Goal: Information Seeking & Learning: Learn about a topic

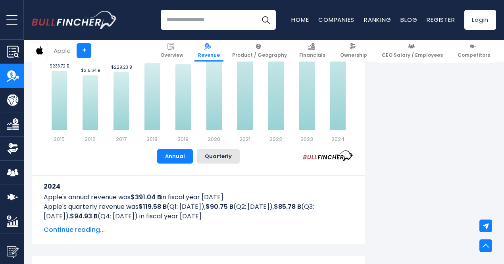
scroll to position [460, 0]
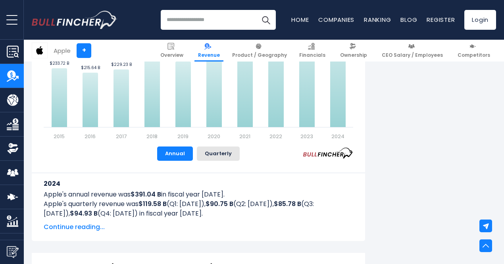
click at [70, 229] on span "Continue reading..." at bounding box center [199, 227] width 310 height 10
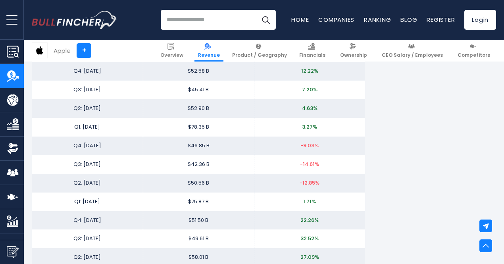
scroll to position [2310, 0]
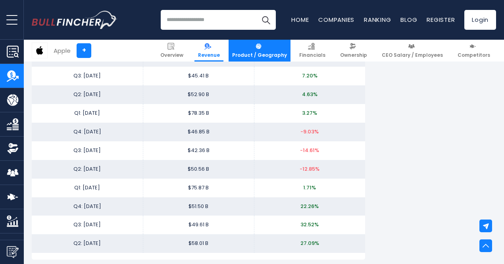
click at [259, 53] on span "Product / Geography" at bounding box center [259, 55] width 55 height 6
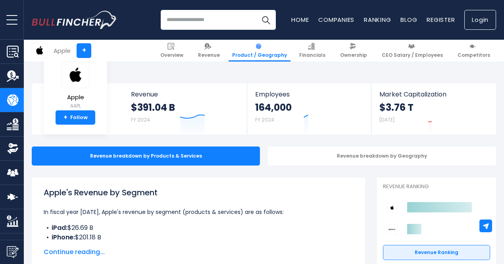
scroll to position [60, 0]
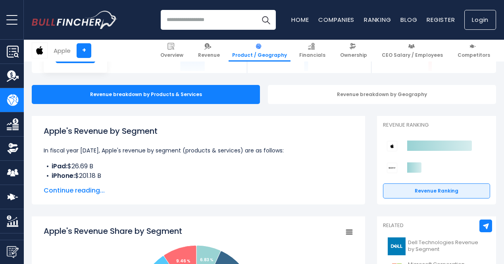
click at [504, 35] on html "Overview Revenue Product / Geography" at bounding box center [252, 70] width 504 height 264
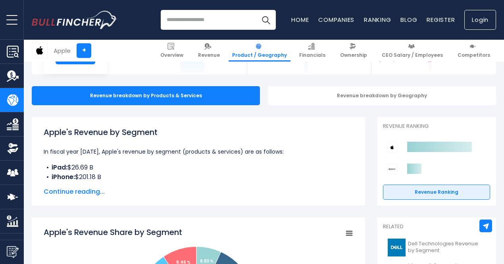
scroll to position [0, 0]
click at [73, 191] on span "Continue reading..." at bounding box center [199, 192] width 310 height 10
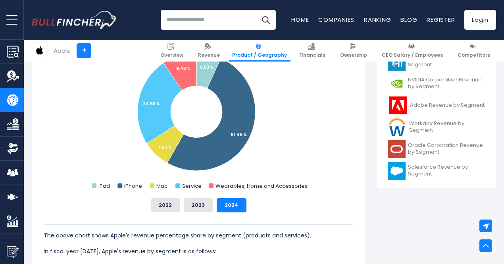
scroll to position [355, 0]
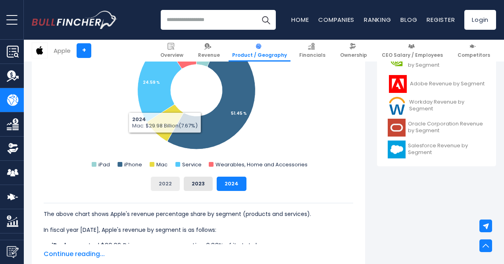
click at [160, 184] on button "2022" at bounding box center [165, 184] width 29 height 14
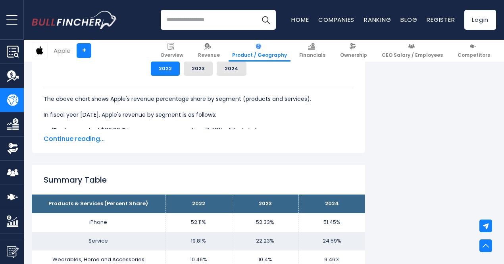
scroll to position [468, 0]
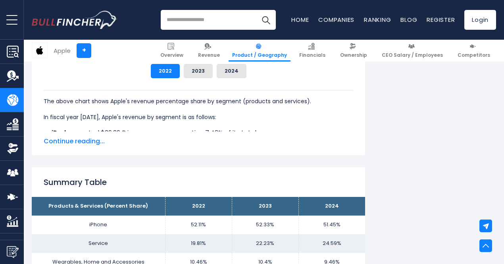
click at [87, 138] on span "Continue reading..." at bounding box center [199, 142] width 310 height 10
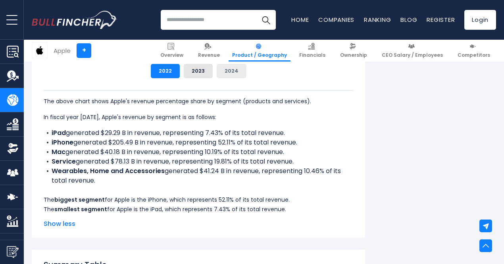
click at [219, 68] on button "2024" at bounding box center [232, 71] width 30 height 14
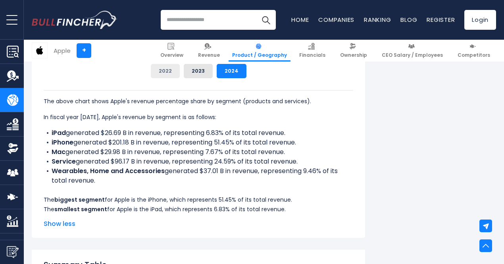
click at [161, 72] on button "2022" at bounding box center [165, 71] width 29 height 14
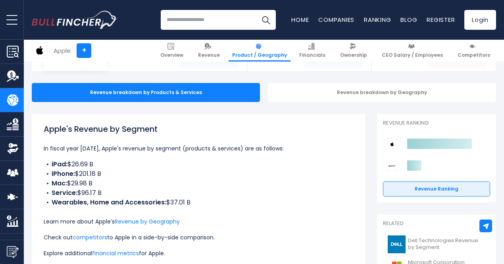
scroll to position [0, 0]
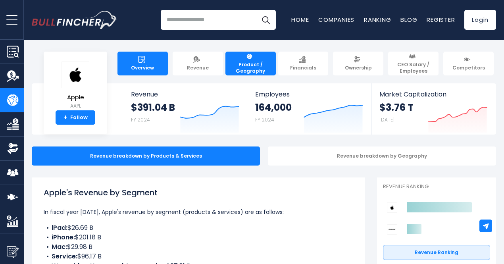
click at [149, 65] on span "Overview" at bounding box center [142, 68] width 23 height 6
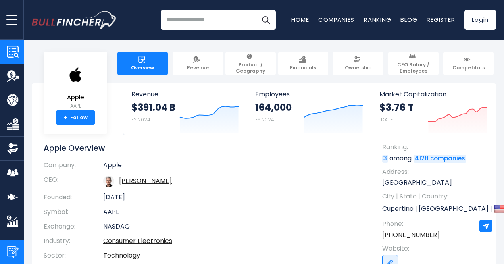
click at [11, 247] on img "Submit Feedback" at bounding box center [13, 252] width 12 height 12
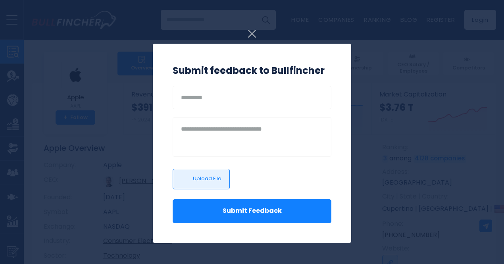
click at [248, 35] on img at bounding box center [252, 34] width 8 height 8
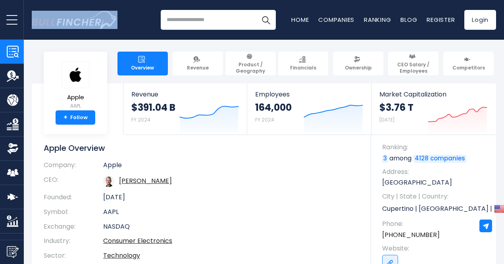
drag, startPoint x: 118, startPoint y: 25, endPoint x: 49, endPoint y: 21, distance: 68.4
click at [49, 21] on div "Recent searches Trending searches Apple Overview Tesla Financials Home" at bounding box center [264, 20] width 464 height 40
copy picture "Go to homepage"
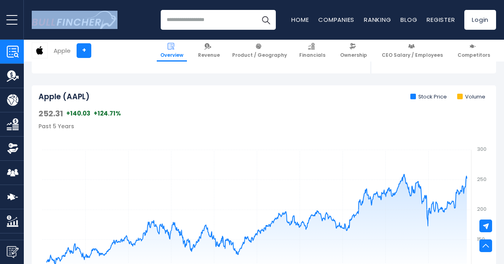
scroll to position [235, 0]
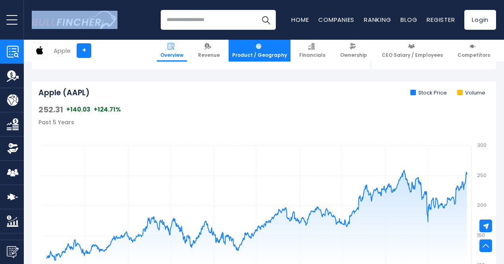
click at [267, 57] on span "Product / Geography" at bounding box center [259, 55] width 55 height 6
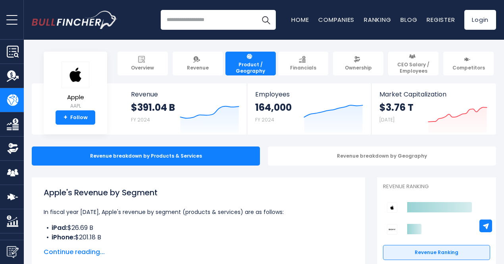
scroll to position [6, 0]
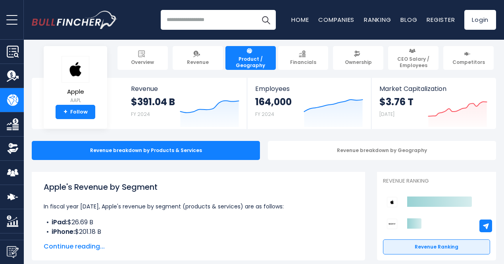
drag, startPoint x: 39, startPoint y: 187, endPoint x: 158, endPoint y: 183, distance: 119.2
click at [158, 183] on h1 "Apple's Revenue by Segment" at bounding box center [199, 187] width 310 height 12
copy h1 "Apple's Revenue by Segment"
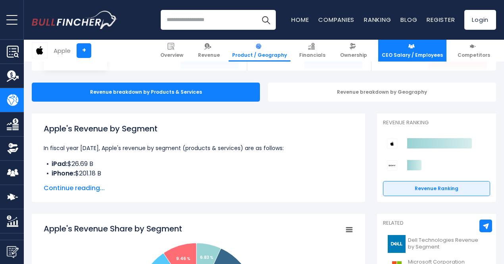
scroll to position [62, 0]
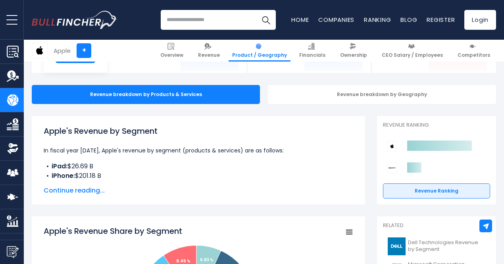
click at [63, 193] on span "Continue reading..." at bounding box center [199, 191] width 310 height 10
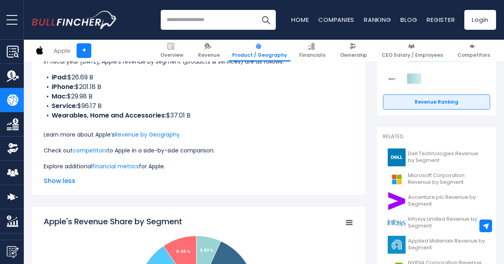
scroll to position [162, 0]
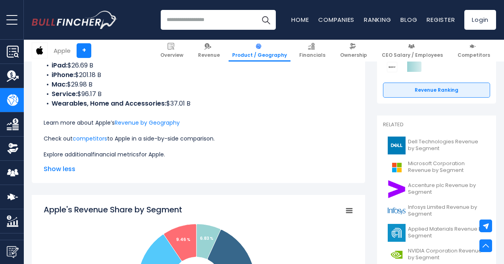
click at [121, 155] on link "financial metrics" at bounding box center [115, 154] width 47 height 8
click at [252, 48] on link "Product / Geography" at bounding box center [260, 51] width 62 height 22
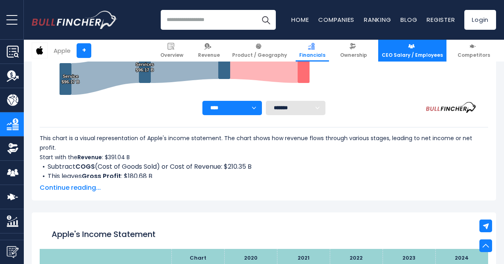
scroll to position [288, 0]
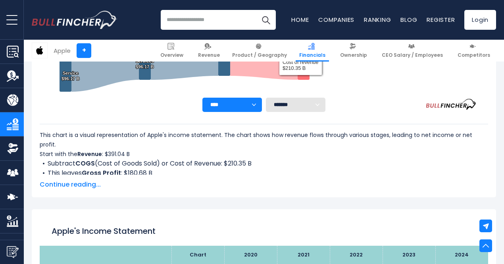
click at [289, 103] on select "******* ** ** ** **" at bounding box center [296, 105] width 60 height 14
click at [92, 182] on span "Continue reading..." at bounding box center [264, 185] width 449 height 10
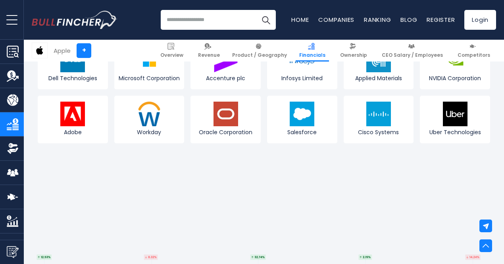
scroll to position [2335, 0]
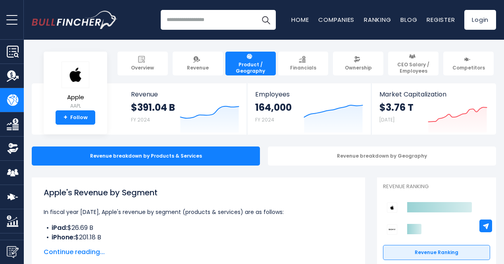
click at [183, 46] on body "Overview Revenue Product / Geography" at bounding box center [252, 132] width 504 height 264
